Goal: Book appointment/travel/reservation

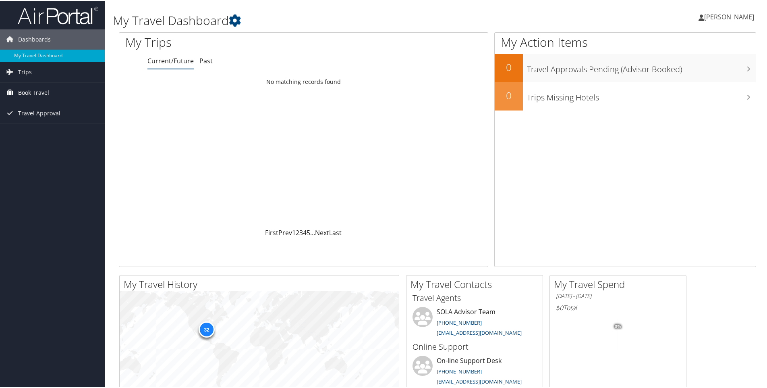
click at [37, 92] on span "Book Travel" at bounding box center [33, 92] width 31 height 20
click at [35, 118] on link "Book/Manage Online Trips" at bounding box center [52, 120] width 105 height 12
